Goal: Information Seeking & Learning: Learn about a topic

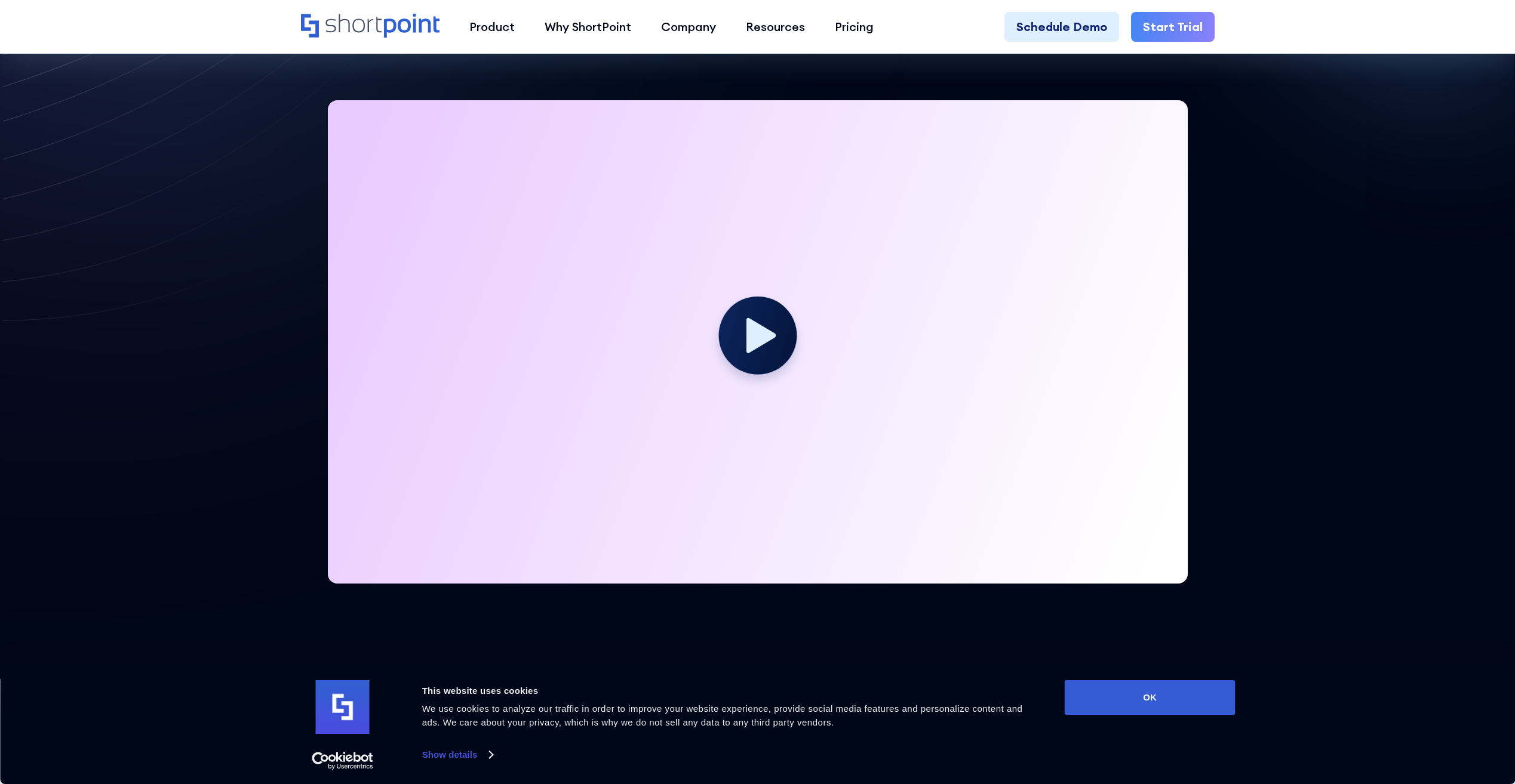
scroll to position [358, 0]
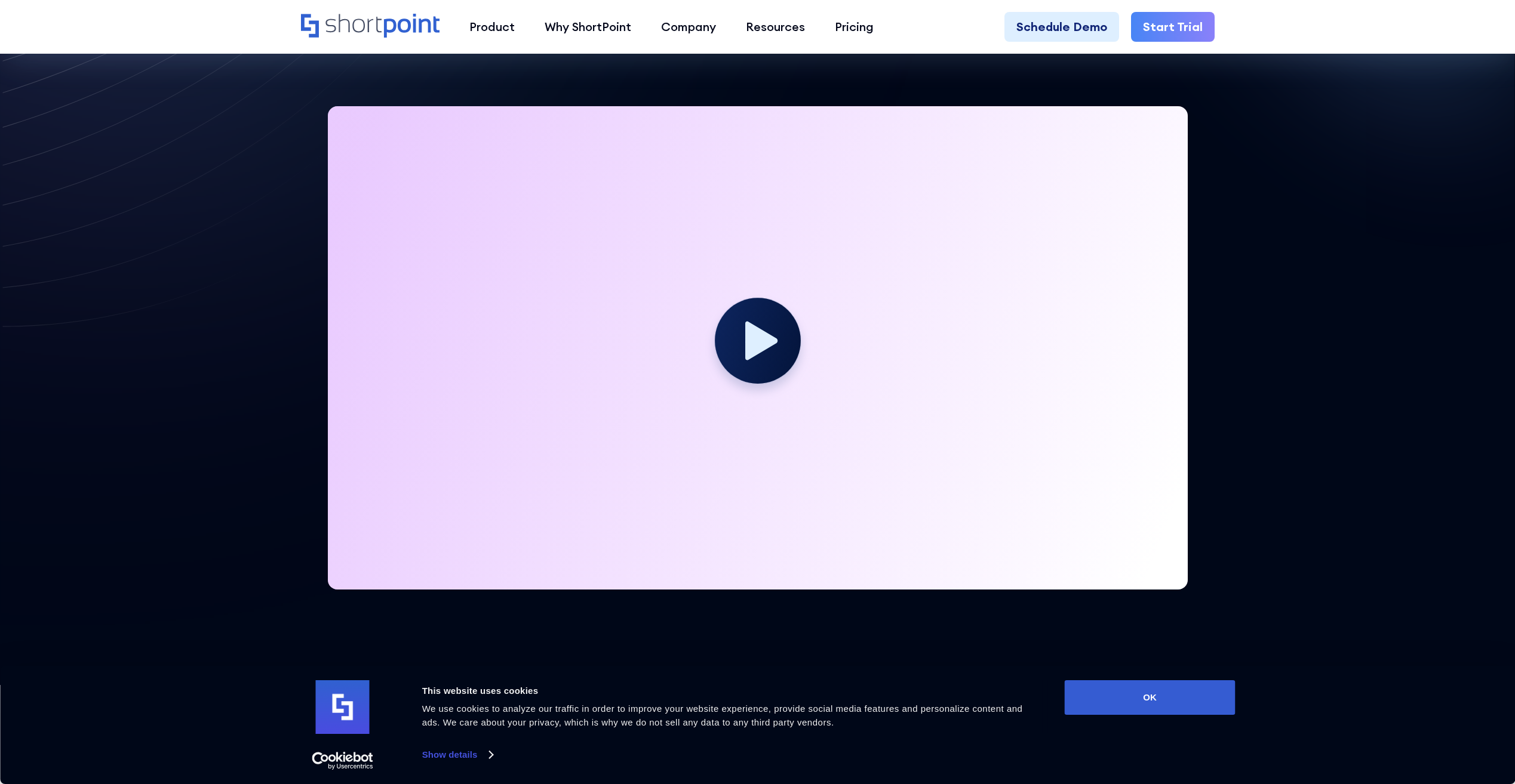
click at [737, 336] on circle at bounding box center [758, 341] width 86 height 86
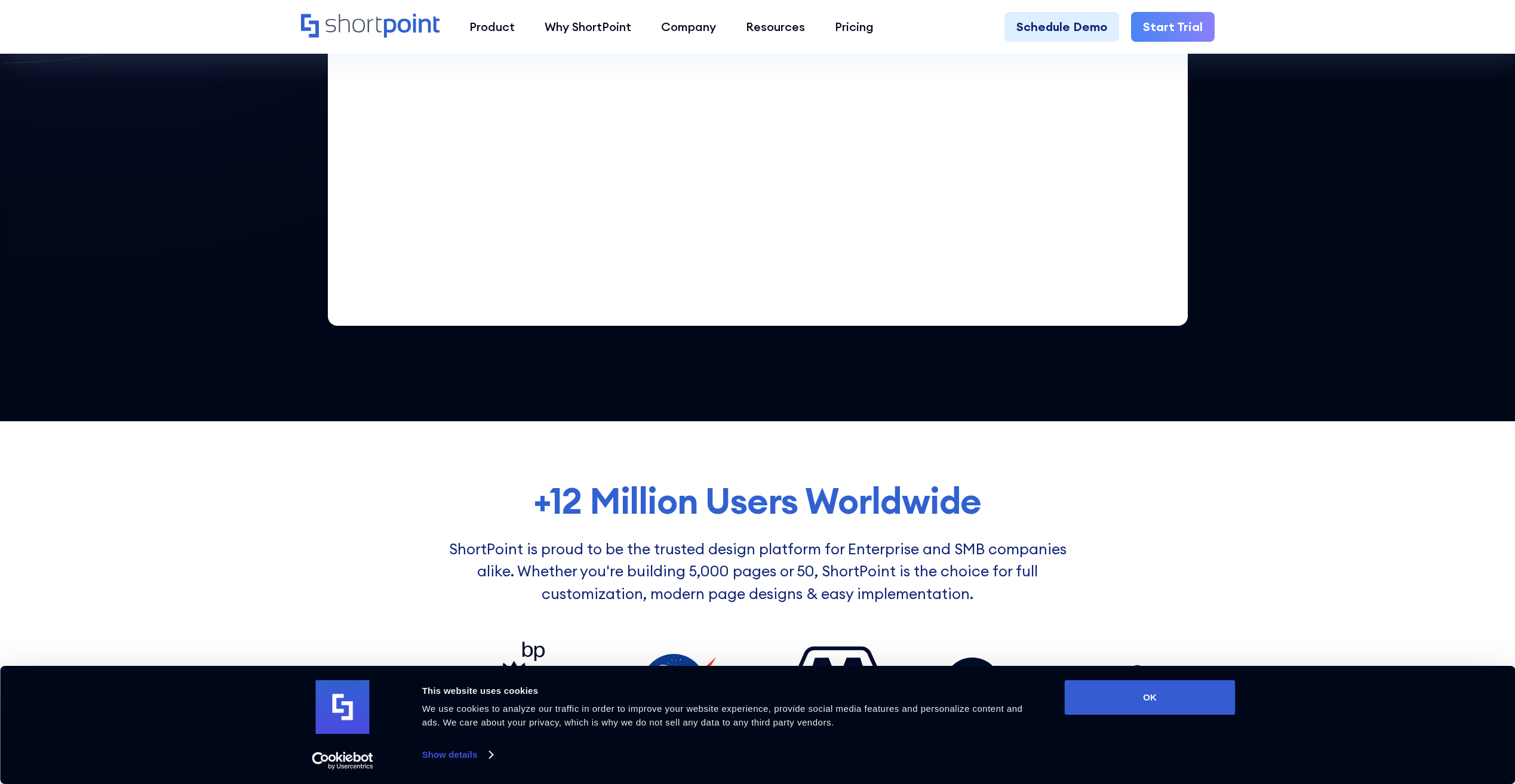
scroll to position [775, 0]
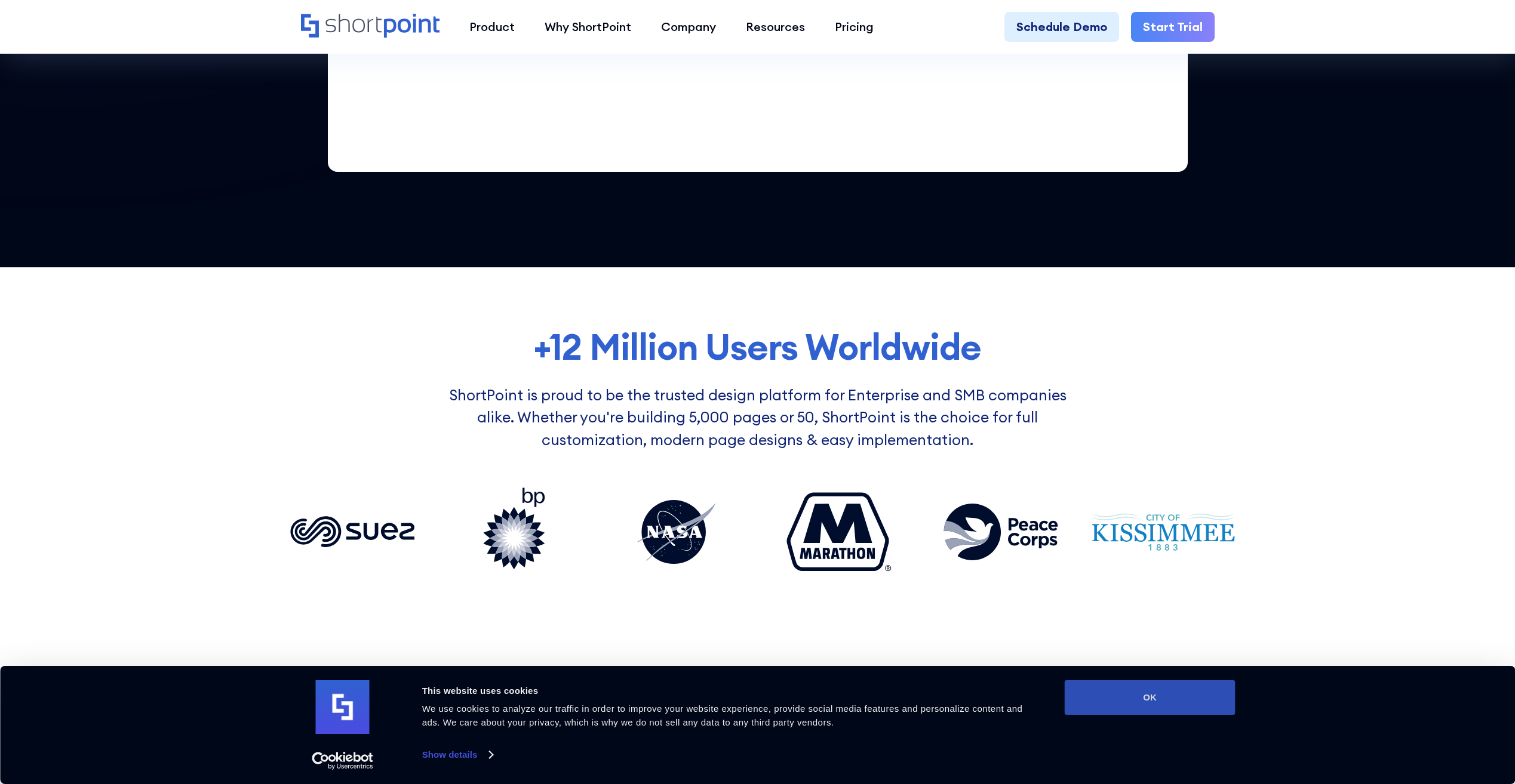
click at [1171, 705] on button "OK" at bounding box center [1150, 698] width 170 height 34
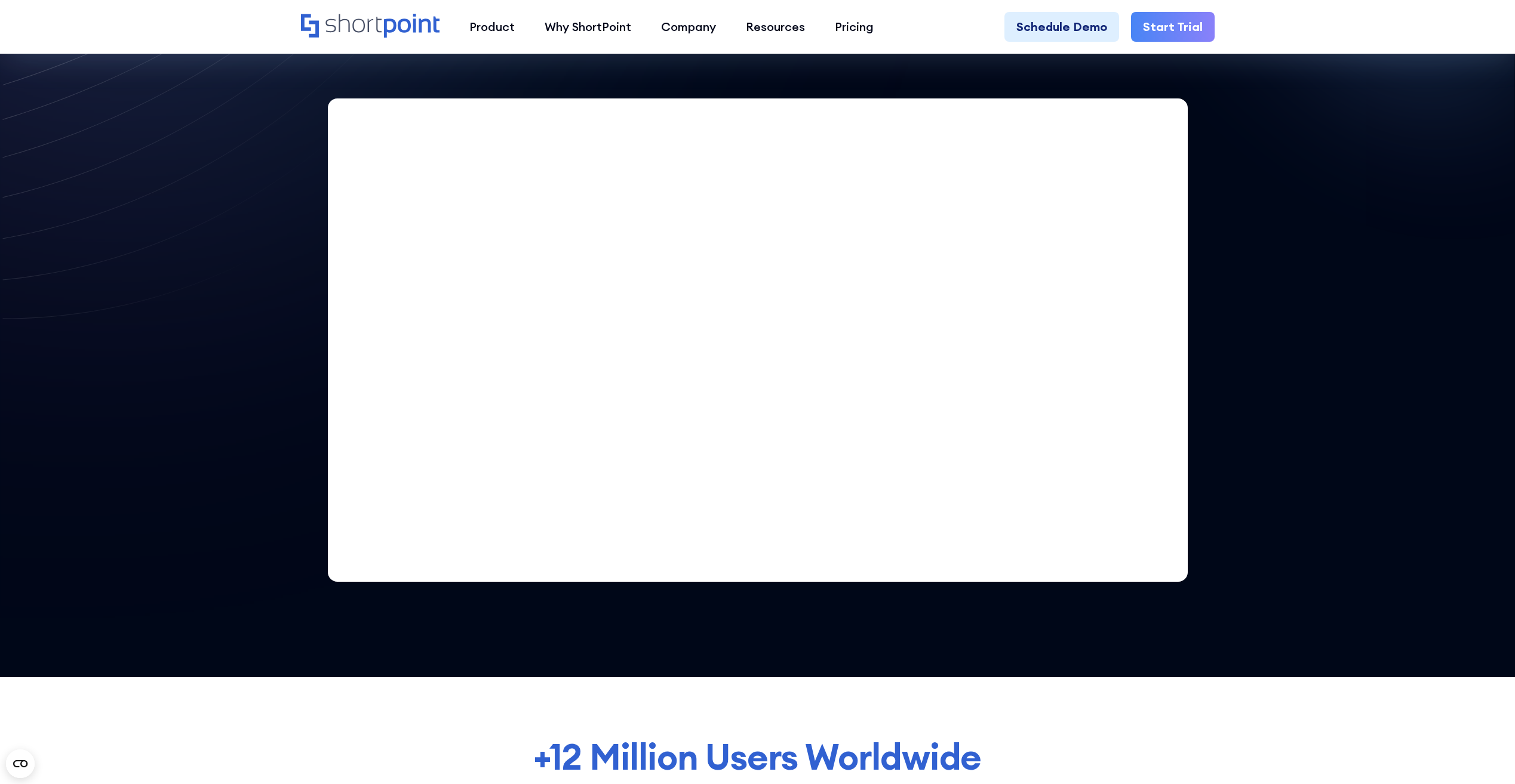
scroll to position [298, 0]
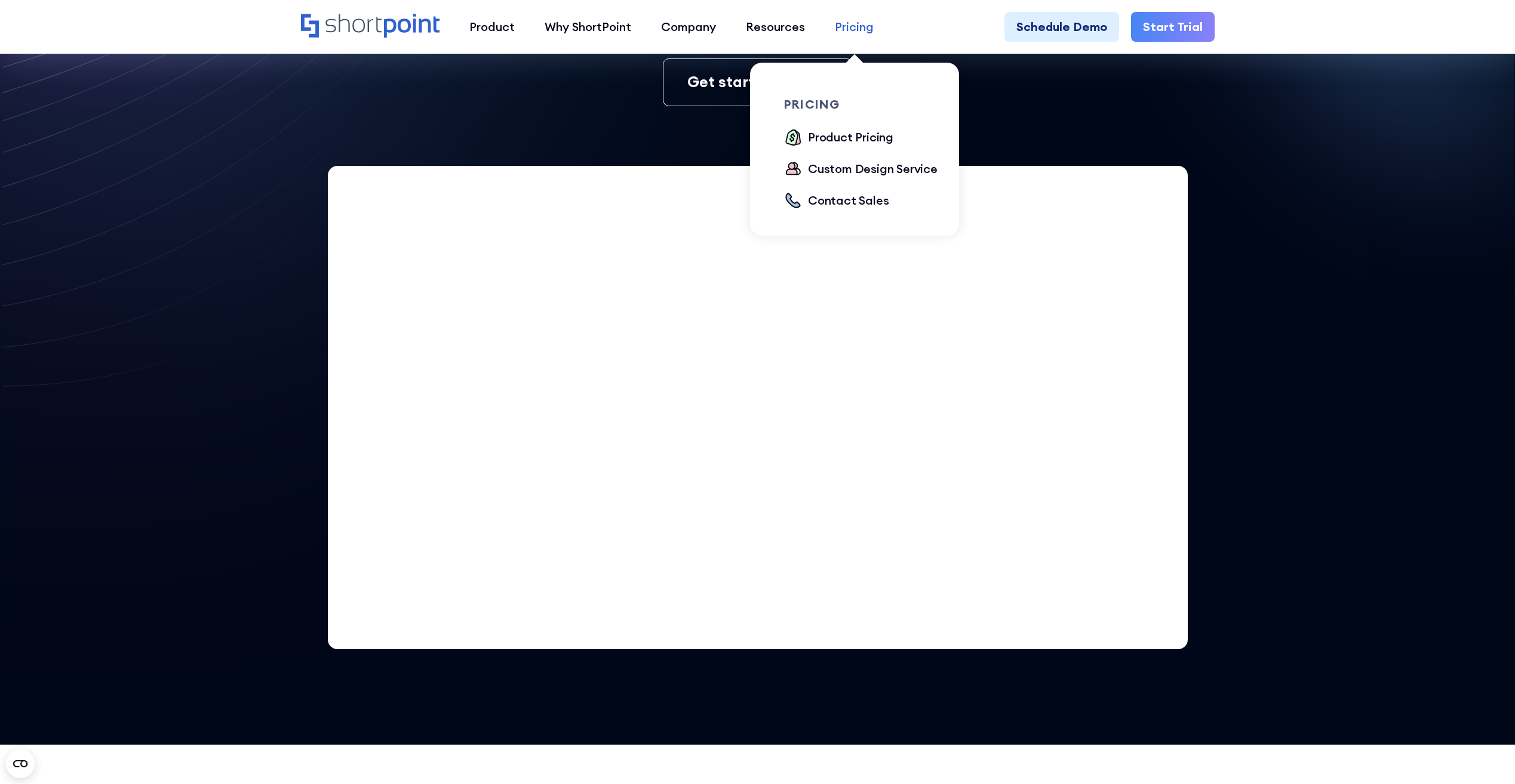
click at [862, 29] on div "Pricing" at bounding box center [854, 27] width 39 height 18
click at [854, 135] on div "Product Pricing" at bounding box center [850, 137] width 86 height 18
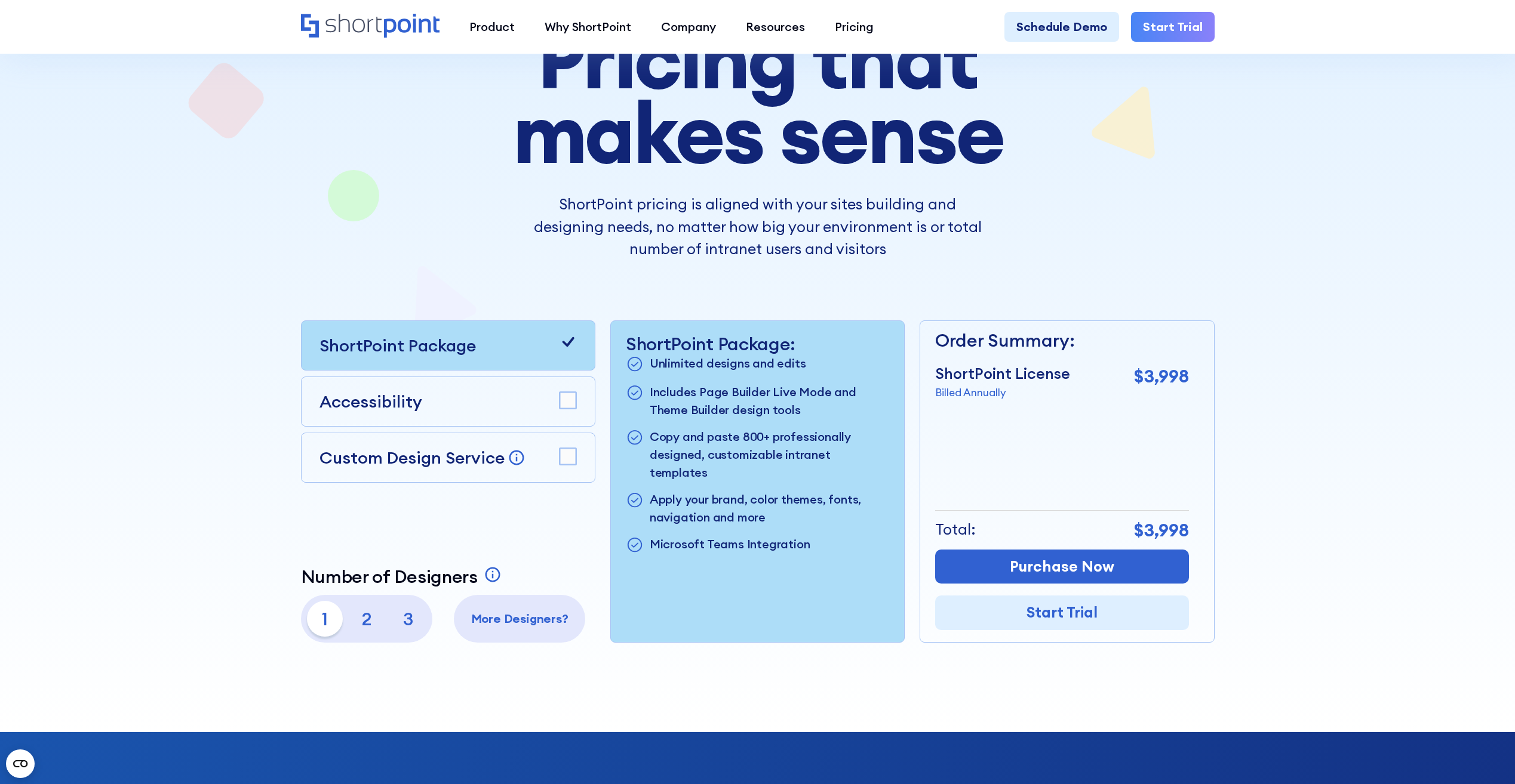
scroll to position [179, 0]
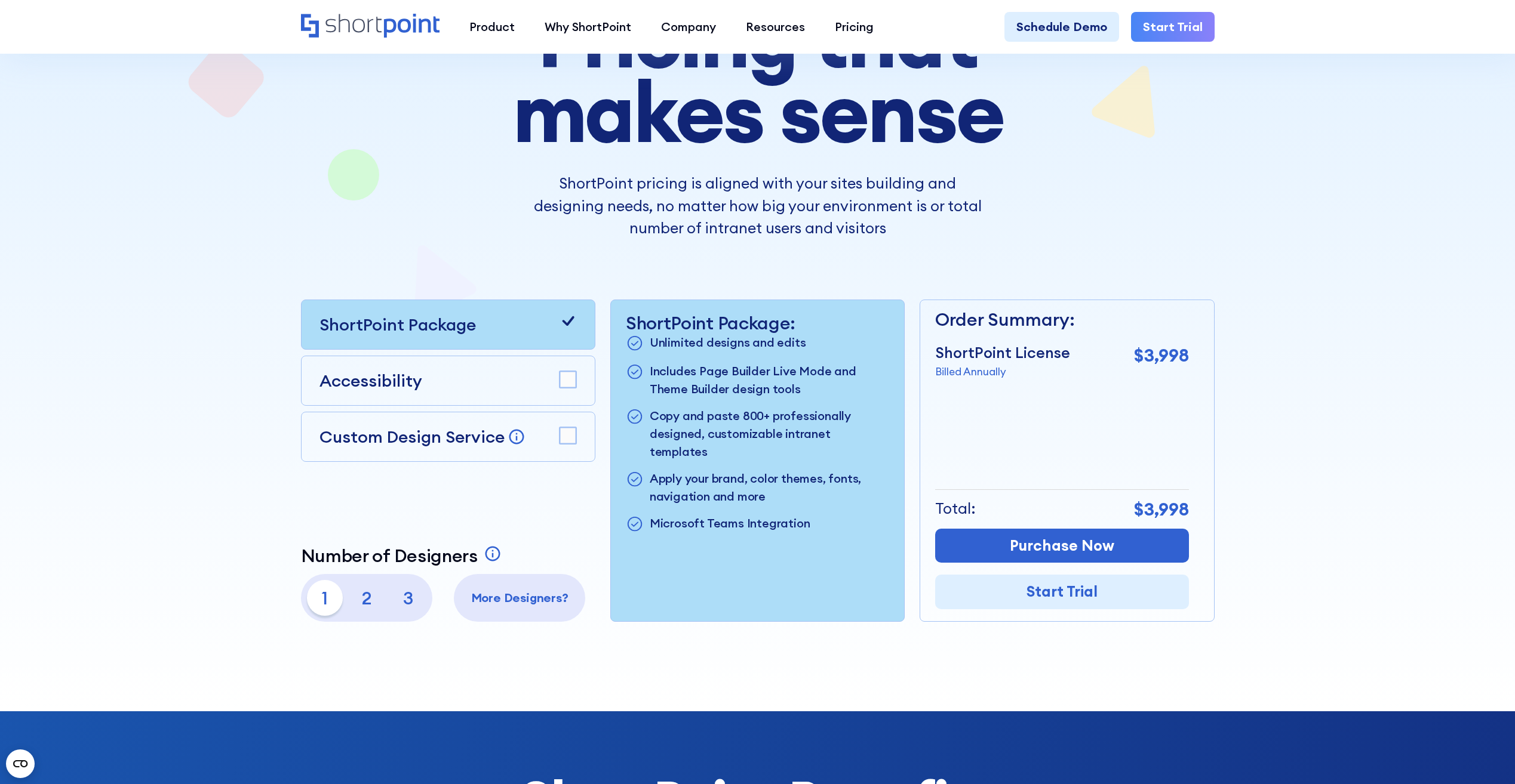
click at [554, 452] on div "Custom Design Service Bring your dream design to life with our Custom Design Se…" at bounding box center [447, 437] width 294 height 50
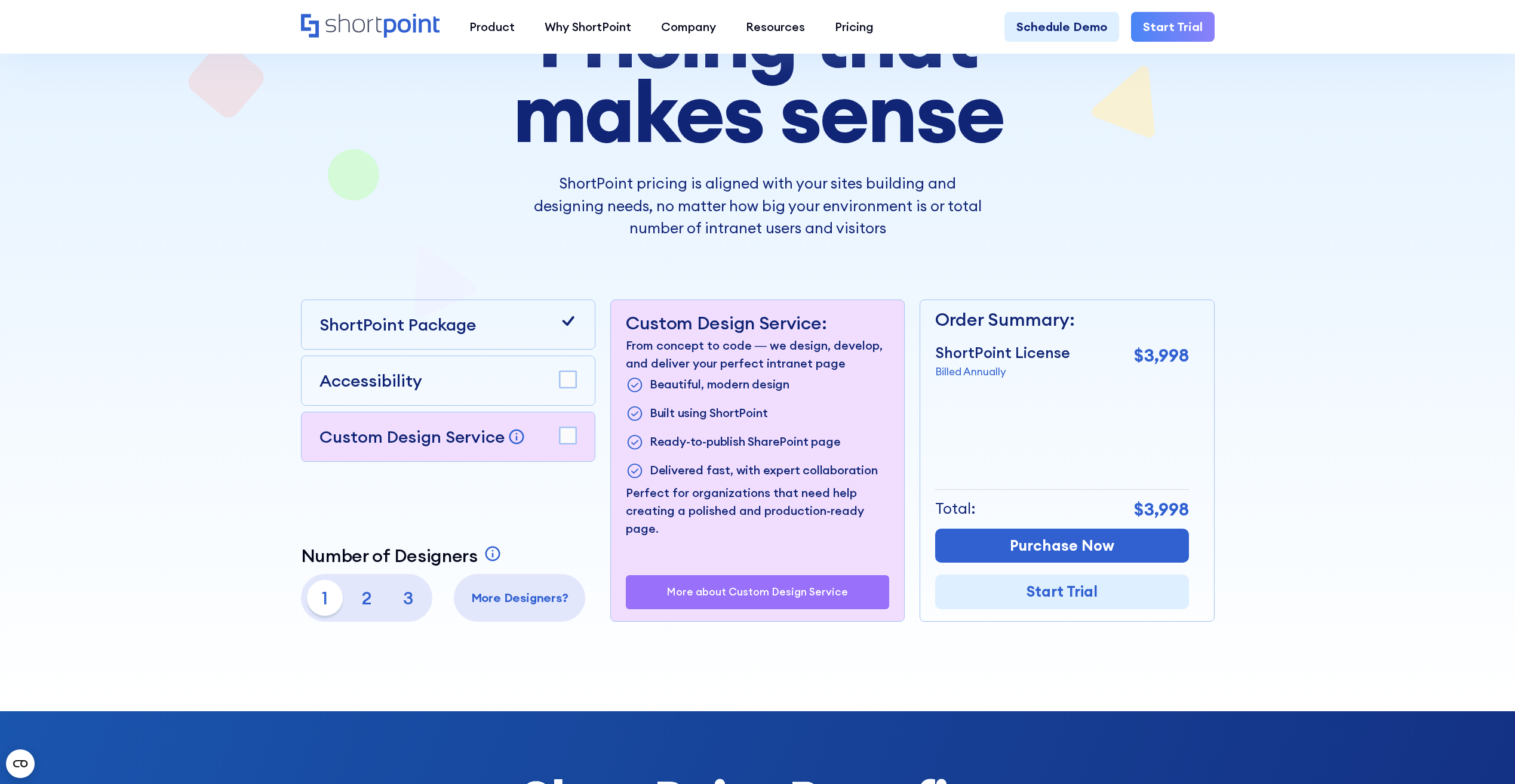
click at [567, 441] on rect at bounding box center [567, 435] width 17 height 17
click at [567, 441] on icon at bounding box center [567, 435] width 12 height 9
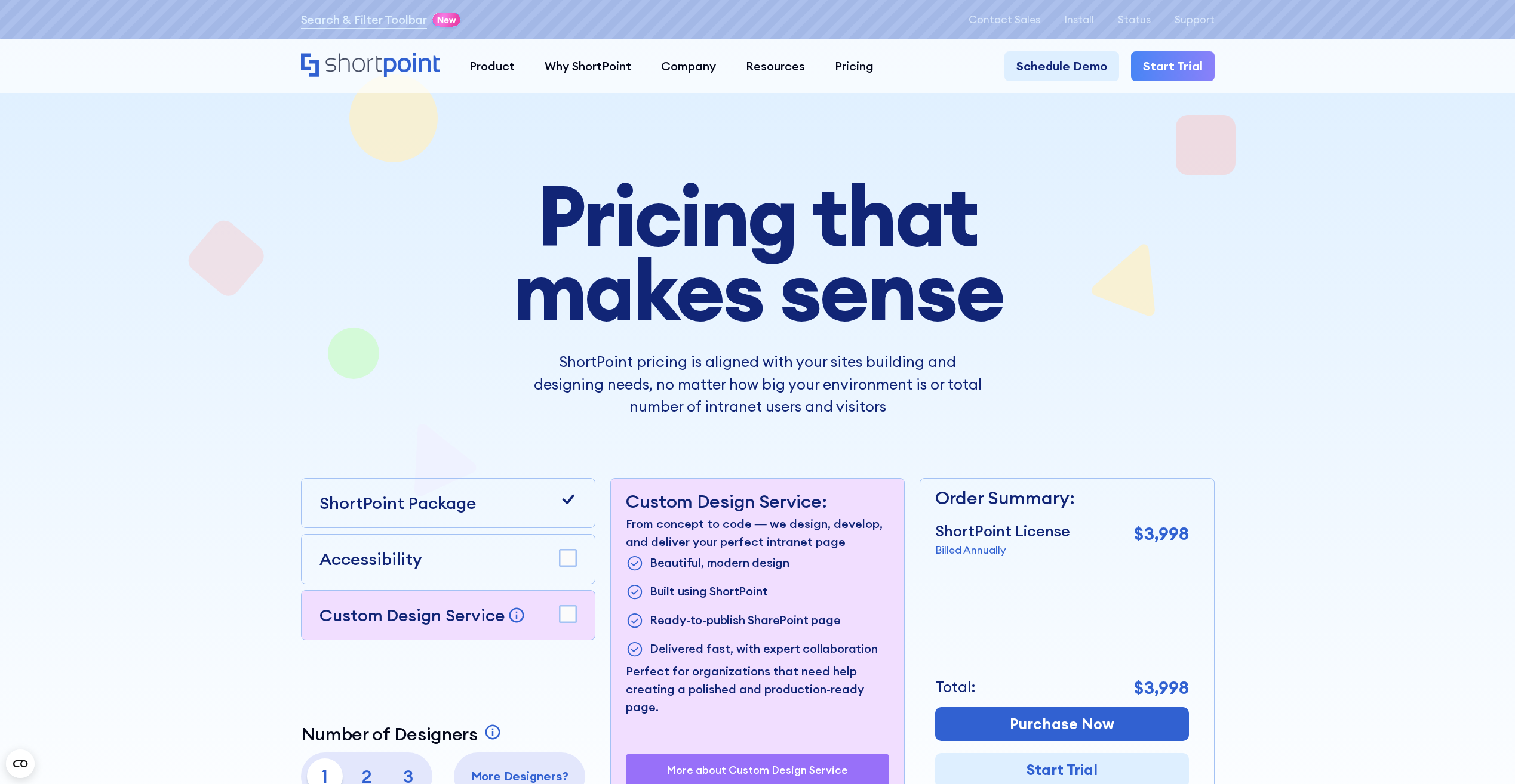
scroll to position [0, 0]
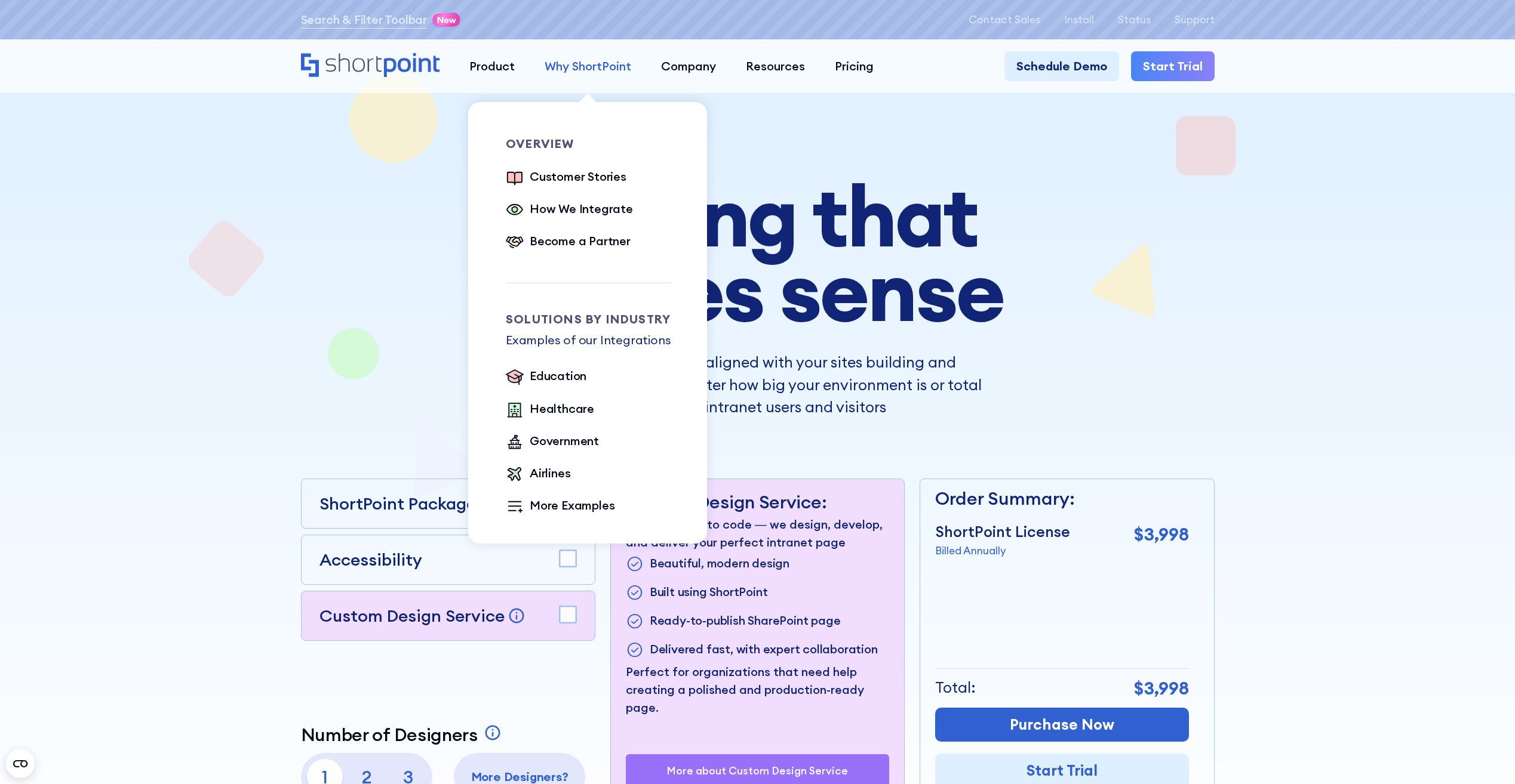
click at [609, 61] on div "Why ShortPoint" at bounding box center [587, 66] width 86 height 18
